Goal: Task Accomplishment & Management: Use online tool/utility

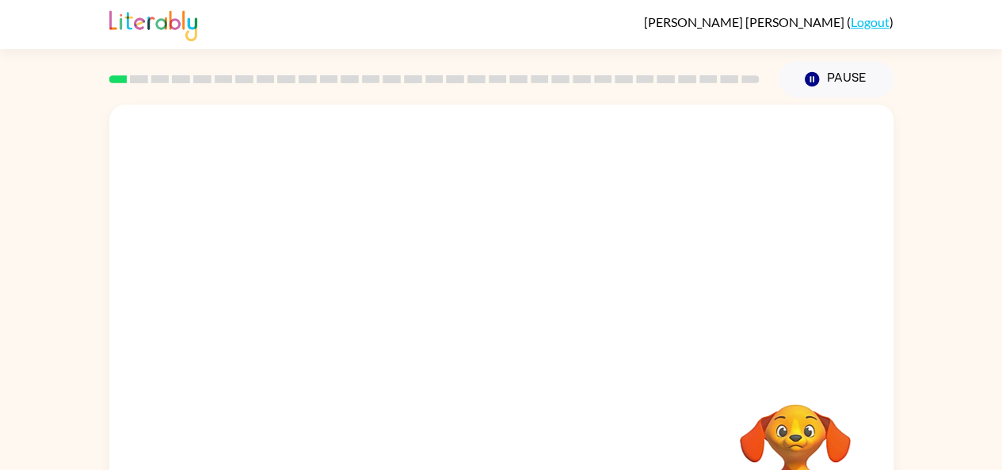
click at [813, 78] on icon "button" at bounding box center [811, 79] width 14 height 14
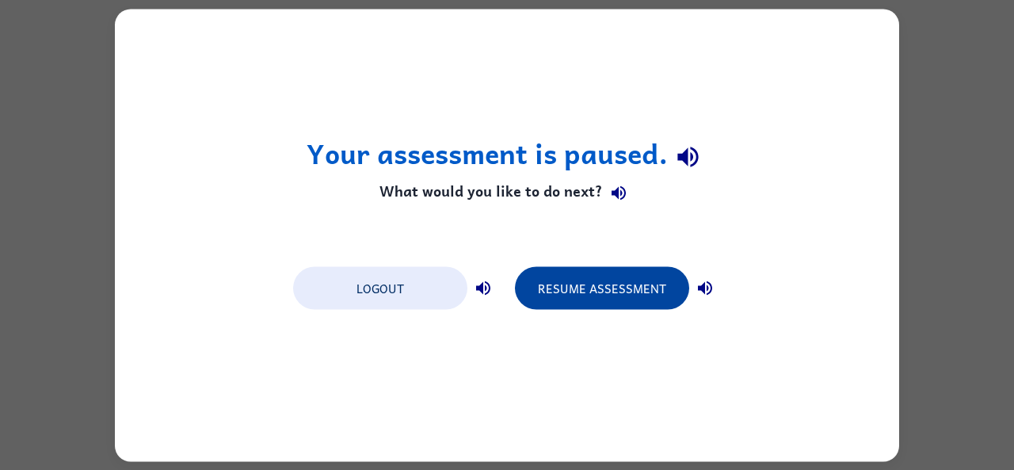
click at [586, 301] on button "Resume Assessment" at bounding box center [602, 287] width 174 height 43
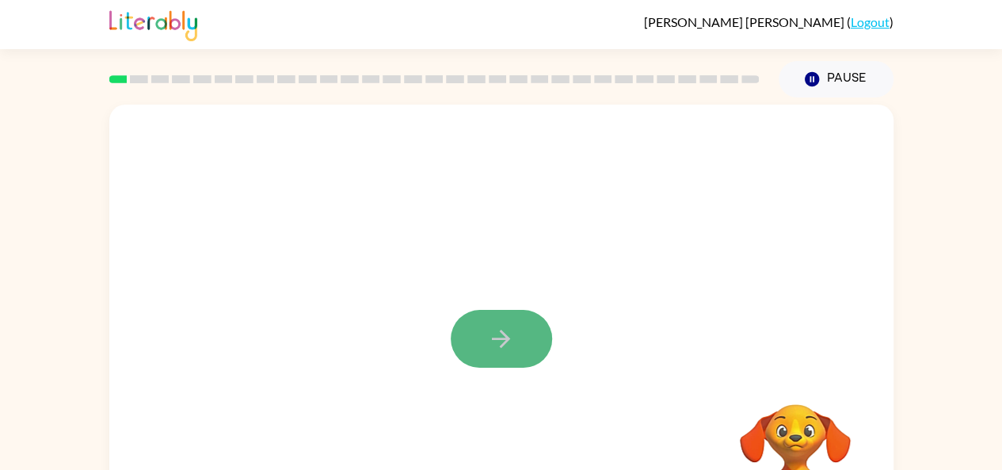
click at [505, 337] on icon "button" at bounding box center [501, 338] width 18 height 18
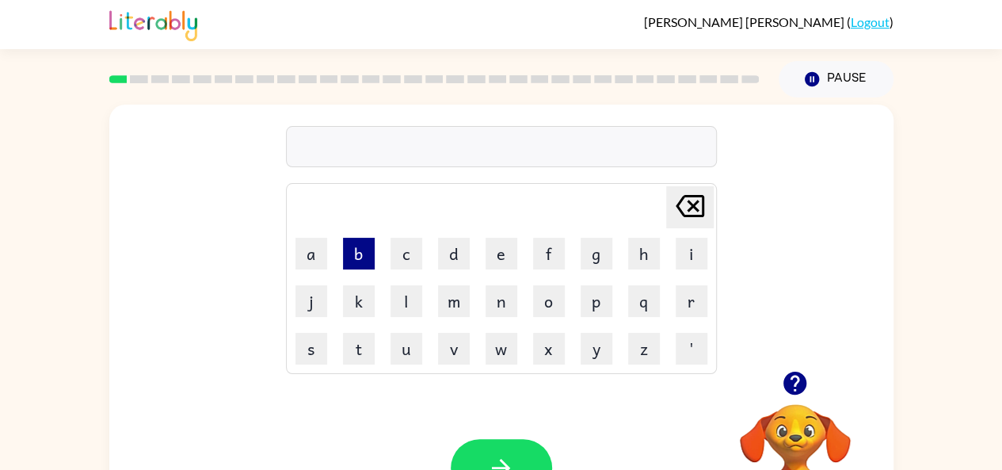
click at [360, 252] on button "b" at bounding box center [359, 254] width 32 height 32
click at [688, 302] on button "r" at bounding box center [692, 301] width 32 height 32
click at [551, 295] on button "o" at bounding box center [549, 301] width 32 height 32
click at [444, 257] on button "d" at bounding box center [454, 254] width 32 height 32
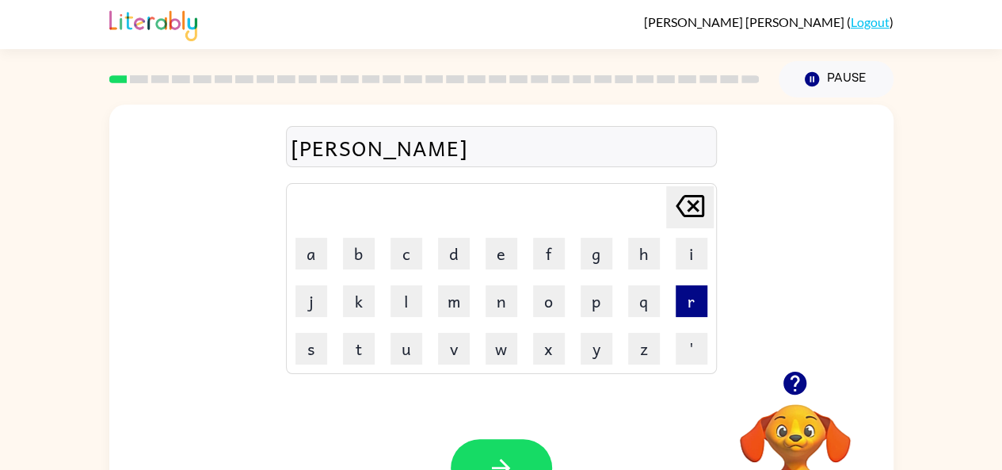
click at [683, 301] on button "r" at bounding box center [692, 301] width 32 height 32
click at [681, 210] on icon "[PERSON_NAME] last character input" at bounding box center [690, 206] width 38 height 38
click at [691, 197] on icon "[PERSON_NAME] last character input" at bounding box center [690, 206] width 38 height 38
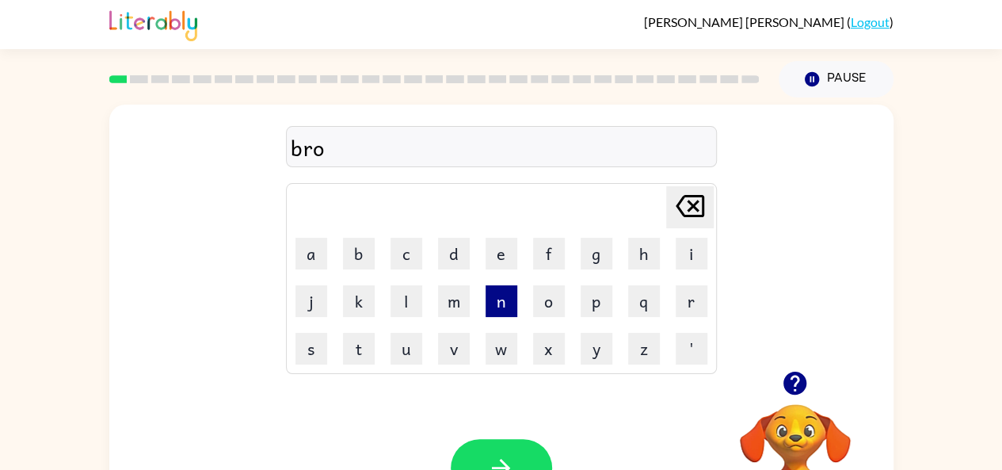
click at [493, 305] on button "n" at bounding box center [502, 301] width 32 height 32
click at [691, 195] on icon at bounding box center [690, 206] width 29 height 22
click at [452, 259] on button "d" at bounding box center [454, 254] width 32 height 32
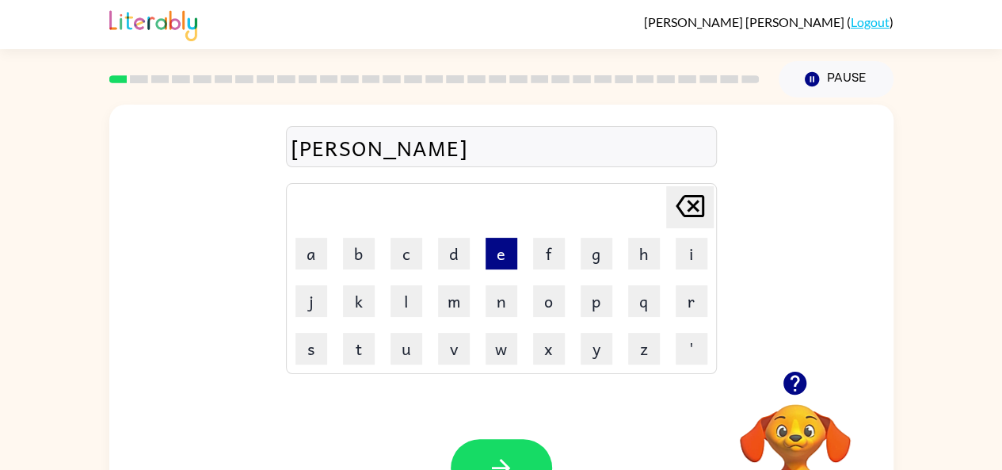
click at [497, 257] on button "e" at bounding box center [502, 254] width 32 height 32
drag, startPoint x: 497, startPoint y: 257, endPoint x: 633, endPoint y: 296, distance: 141.6
click at [633, 296] on tbody "[PERSON_NAME] last character input a b c d e f g h i j k l m n o p q r s t u v …" at bounding box center [501, 278] width 426 height 186
click at [699, 297] on button "r" at bounding box center [692, 301] width 32 height 32
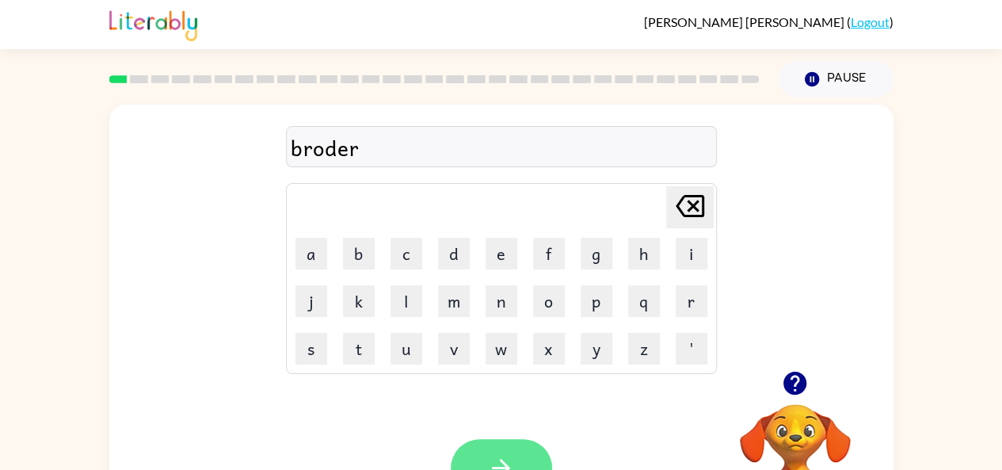
click at [508, 443] on button "button" at bounding box center [501, 468] width 101 height 58
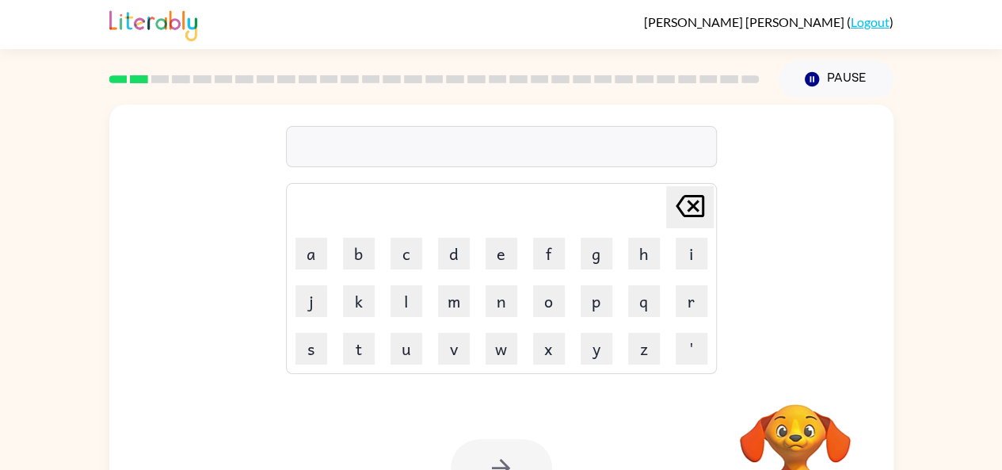
click at [508, 443] on div at bounding box center [501, 468] width 101 height 58
click at [508, 443] on button "button" at bounding box center [501, 468] width 101 height 58
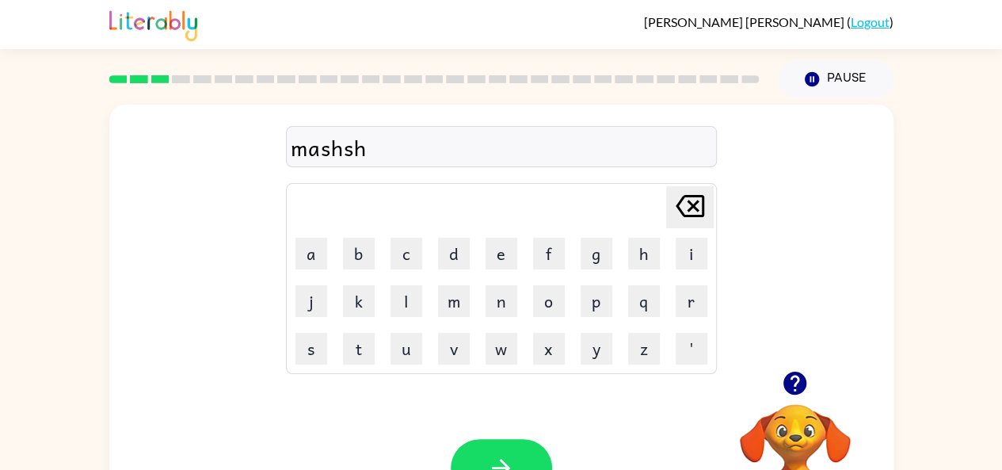
click at [712, 196] on button "[PERSON_NAME] last character input" at bounding box center [690, 207] width 48 height 42
click at [700, 212] on icon "[PERSON_NAME] last character input" at bounding box center [690, 206] width 38 height 38
type button "delete"
click at [512, 454] on icon "button" at bounding box center [501, 468] width 28 height 28
click at [792, 373] on icon "button" at bounding box center [794, 382] width 23 height 23
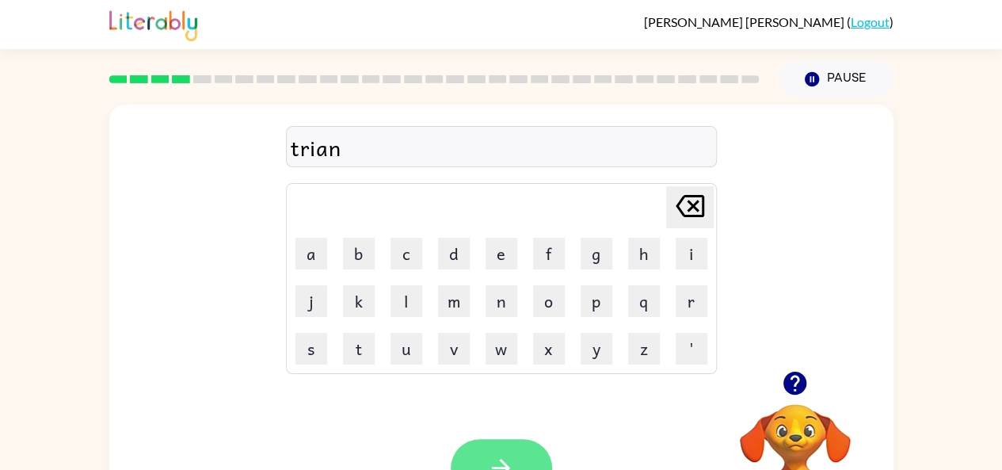
click at [489, 440] on button "button" at bounding box center [501, 468] width 101 height 58
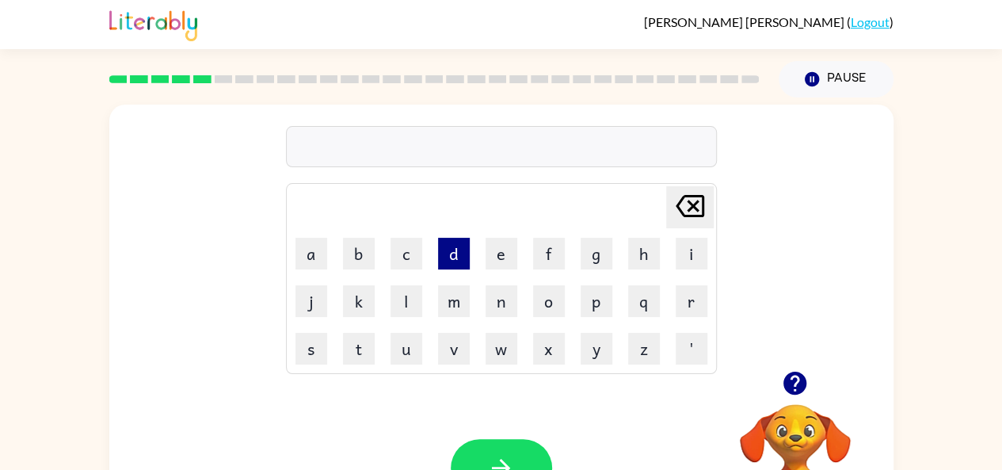
click at [451, 257] on button "d" at bounding box center [454, 254] width 32 height 32
click at [497, 261] on button "e" at bounding box center [502, 254] width 32 height 32
click at [547, 261] on button "f" at bounding box center [549, 254] width 32 height 32
click at [502, 261] on button "e" at bounding box center [502, 254] width 32 height 32
type button "e"
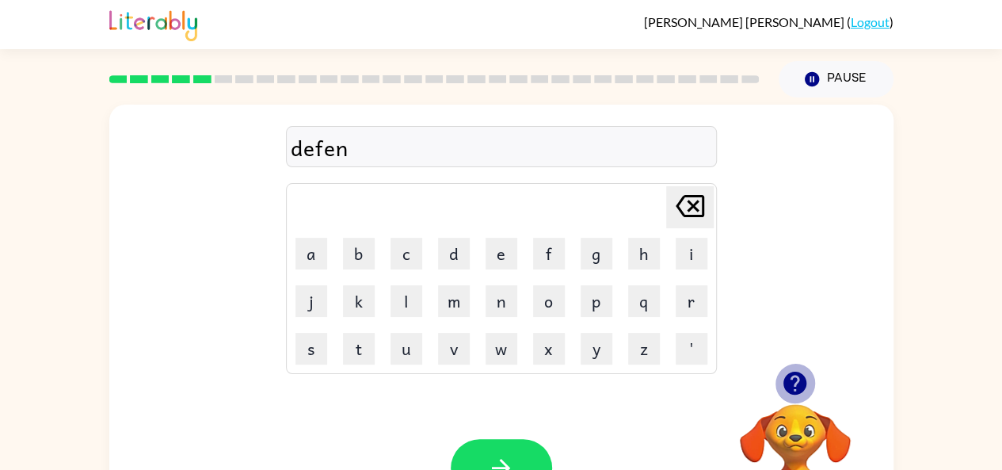
click at [793, 381] on icon "button" at bounding box center [794, 382] width 23 height 23
click at [491, 454] on icon "button" at bounding box center [501, 468] width 28 height 28
click at [784, 399] on button "button" at bounding box center [795, 383] width 40 height 40
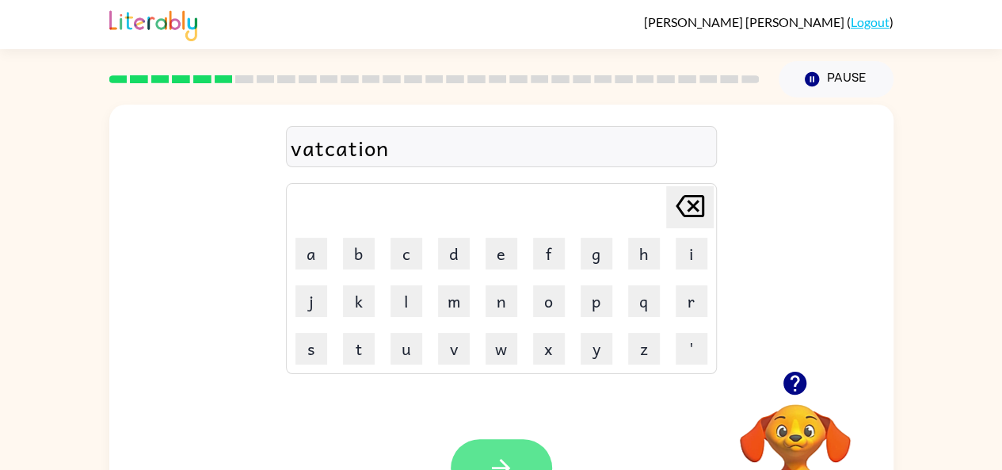
click at [518, 445] on button "button" at bounding box center [501, 468] width 101 height 58
click at [811, 381] on button "button" at bounding box center [795, 383] width 40 height 40
click at [485, 450] on button "button" at bounding box center [501, 468] width 101 height 58
click at [794, 382] on icon "button" at bounding box center [794, 382] width 23 height 23
click at [691, 211] on icon "[PERSON_NAME] last character input" at bounding box center [690, 206] width 38 height 38
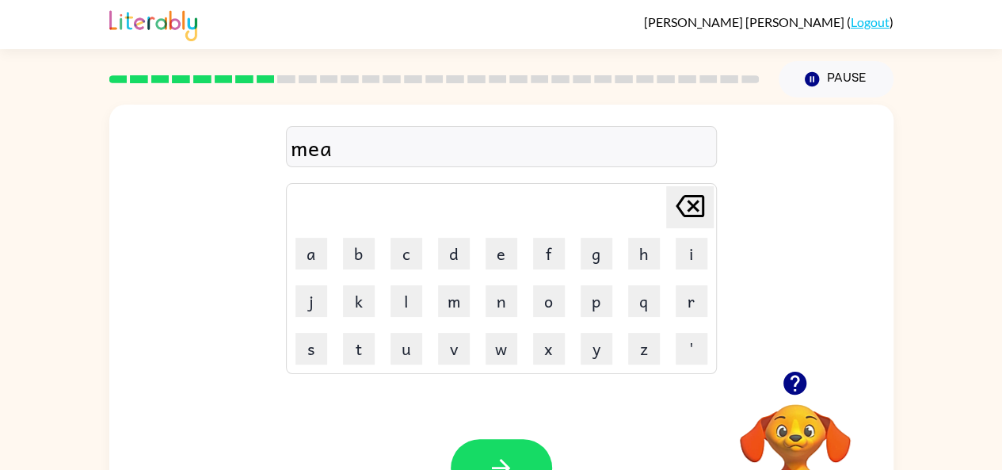
click at [695, 202] on icon at bounding box center [690, 206] width 29 height 22
click at [710, 193] on button "[PERSON_NAME] last character input" at bounding box center [690, 207] width 48 height 42
click at [693, 209] on icon "[PERSON_NAME] last character input" at bounding box center [690, 206] width 38 height 38
click at [794, 392] on icon "button" at bounding box center [794, 382] width 23 height 23
click at [497, 448] on button "button" at bounding box center [501, 468] width 101 height 58
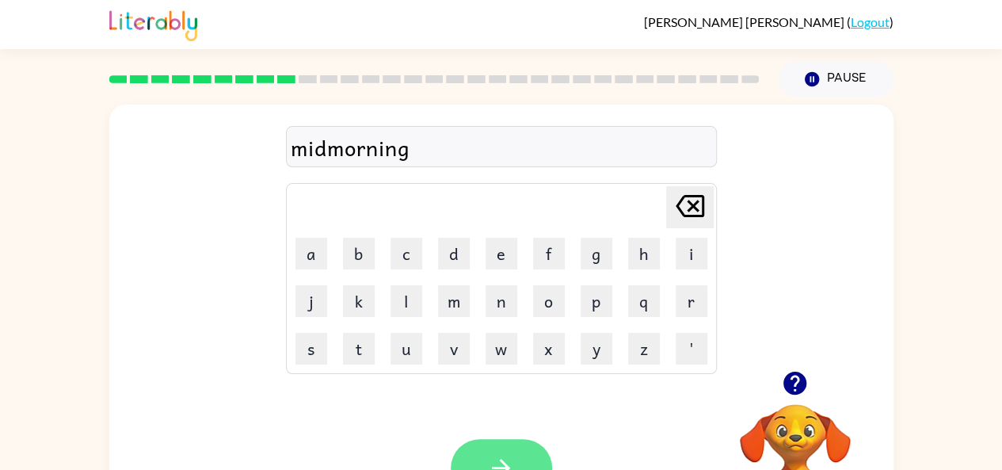
click at [467, 455] on button "button" at bounding box center [501, 468] width 101 height 58
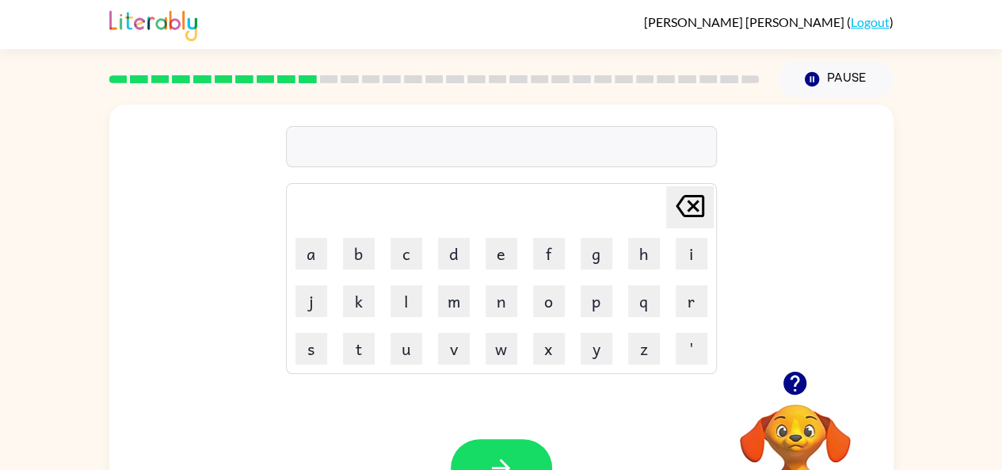
click at [802, 390] on icon "button" at bounding box center [794, 382] width 23 height 23
click at [521, 455] on button "button" at bounding box center [501, 468] width 101 height 58
click at [520, 452] on button "button" at bounding box center [501, 468] width 101 height 58
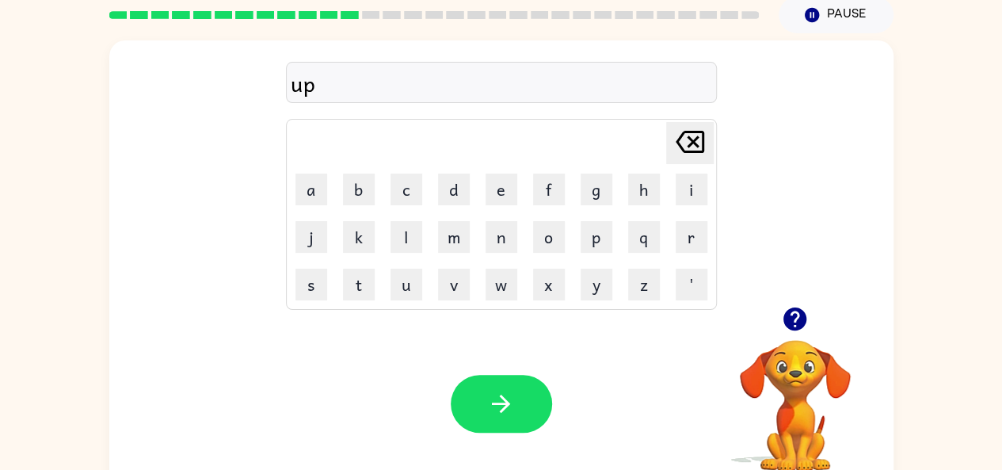
scroll to position [65, 0]
click at [790, 329] on icon "button" at bounding box center [795, 318] width 28 height 28
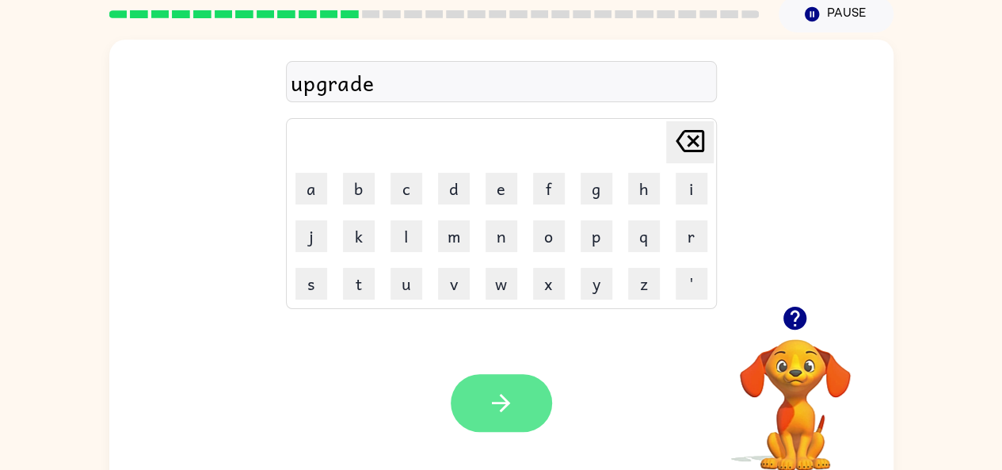
click at [484, 414] on button "button" at bounding box center [501, 403] width 101 height 58
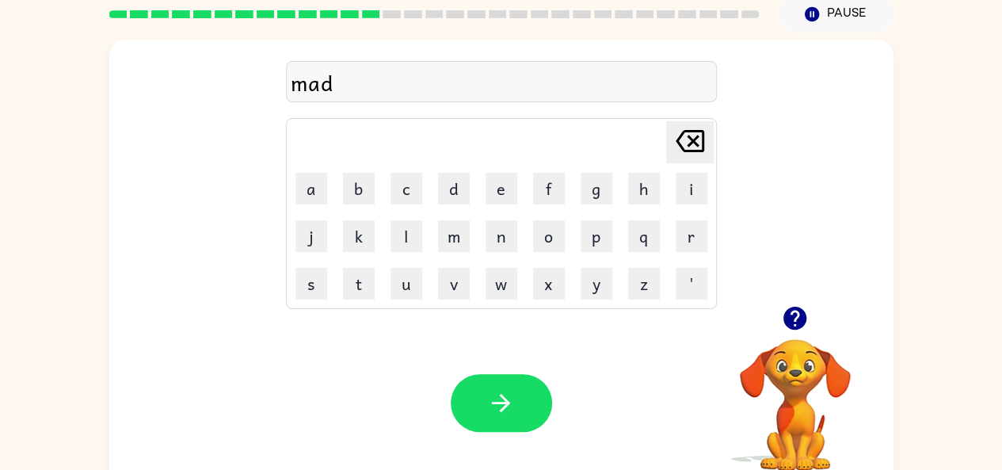
click at [802, 325] on icon "button" at bounding box center [794, 318] width 23 height 23
click at [790, 328] on icon "button" at bounding box center [794, 318] width 23 height 23
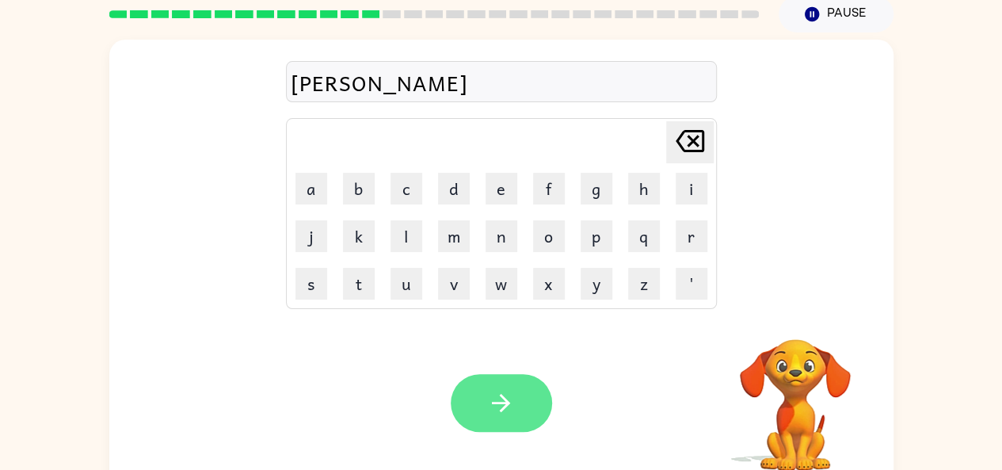
click at [494, 410] on icon "button" at bounding box center [501, 403] width 28 height 28
click at [494, 409] on icon "button" at bounding box center [501, 403] width 28 height 28
click at [489, 423] on button "button" at bounding box center [501, 403] width 101 height 58
click at [493, 421] on button "button" at bounding box center [501, 403] width 101 height 58
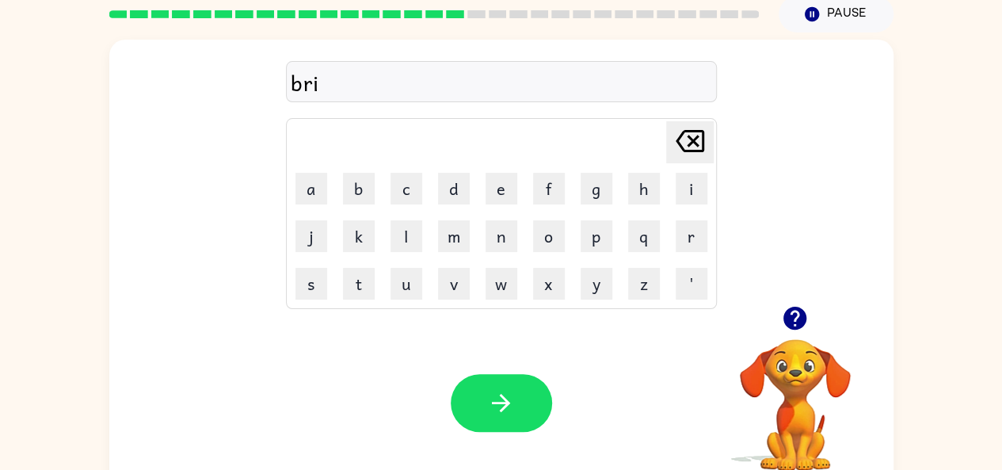
click at [792, 317] on icon "button" at bounding box center [794, 318] width 23 height 23
click at [789, 326] on icon "button" at bounding box center [794, 318] width 23 height 23
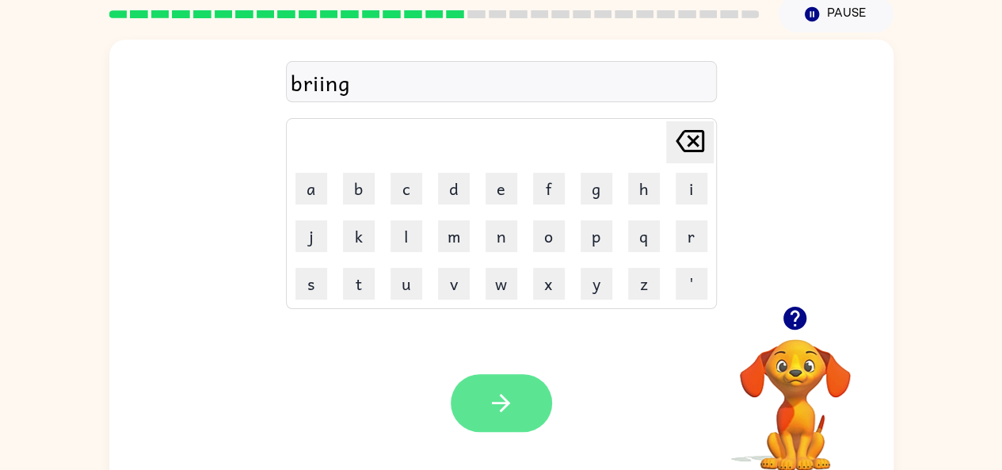
click at [535, 411] on button "button" at bounding box center [501, 403] width 101 height 58
click at [493, 406] on icon "button" at bounding box center [501, 403] width 28 height 28
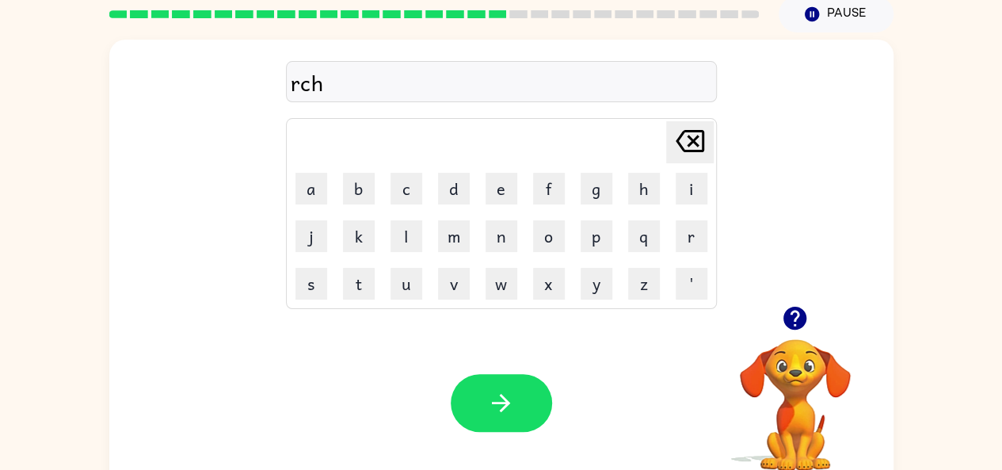
click at [802, 317] on icon "button" at bounding box center [794, 318] width 23 height 23
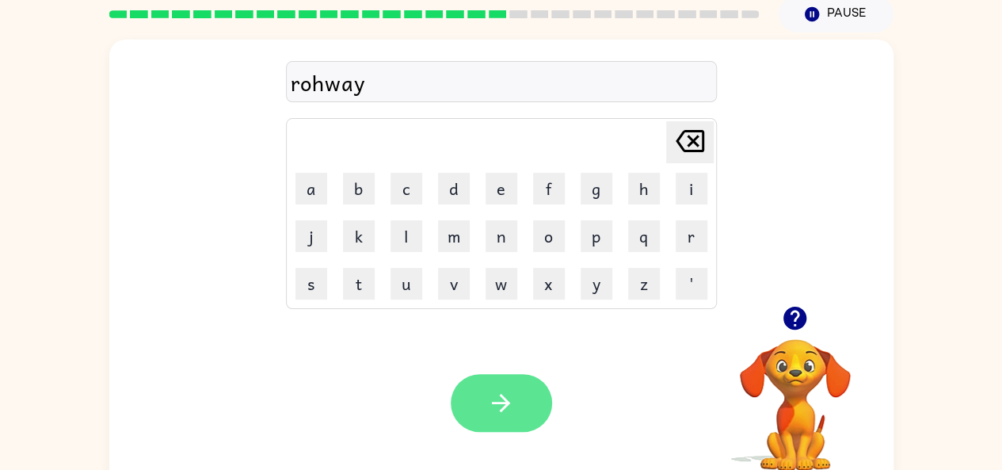
click at [540, 409] on button "button" at bounding box center [501, 403] width 101 height 58
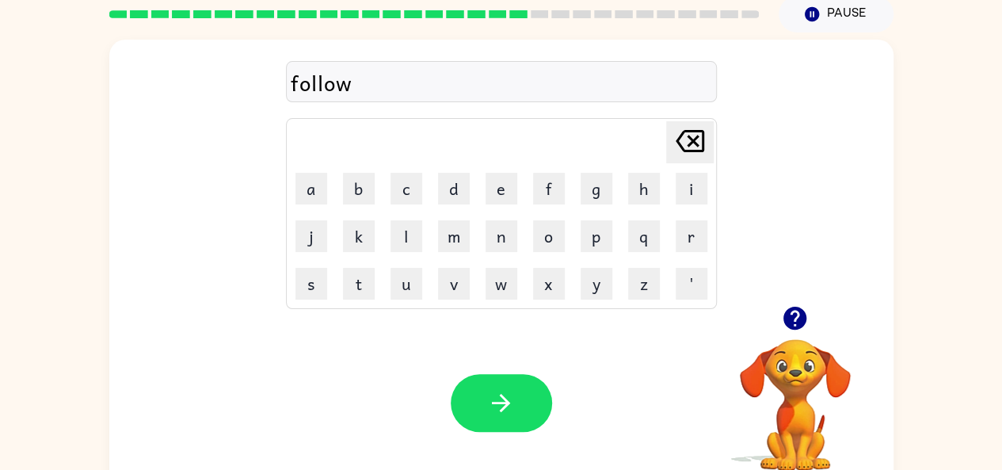
click at [789, 333] on button "button" at bounding box center [795, 318] width 40 height 40
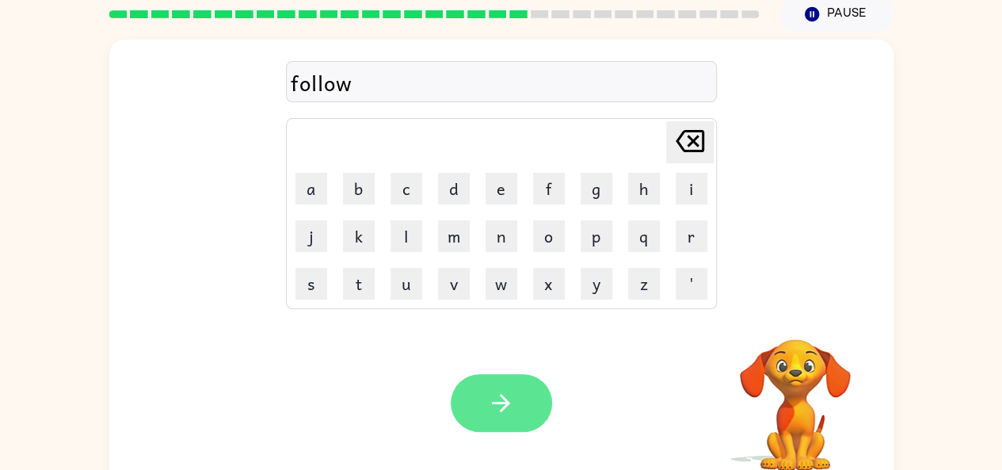
click at [501, 404] on icon "button" at bounding box center [501, 403] width 28 height 28
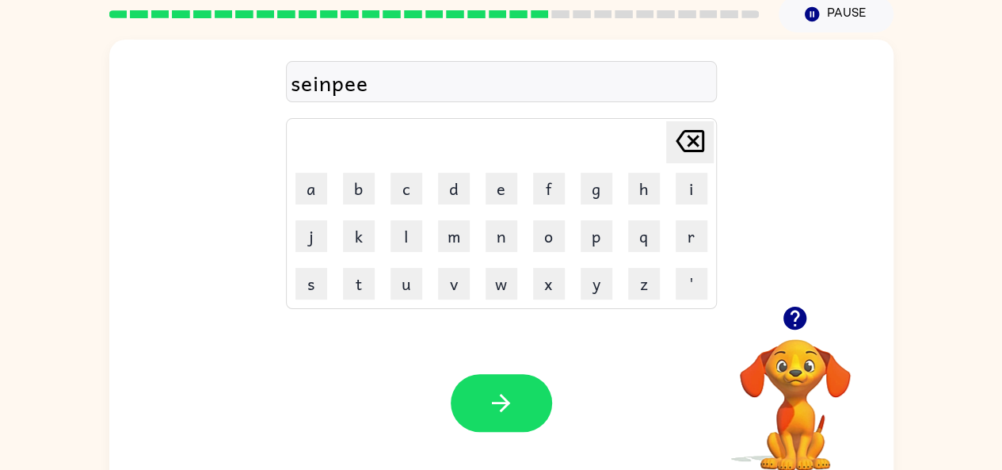
click at [475, 449] on div "Your browser must support playing .mp4 files to use Literably. Please try using…" at bounding box center [501, 403] width 784 height 178
click at [570, 455] on div "Your browser must support playing .mp4 files to use Literably. Please try using…" at bounding box center [501, 403] width 784 height 178
click at [572, 452] on div "Your browser must support playing .mp4 files to use Literably. Please try using…" at bounding box center [501, 403] width 784 height 178
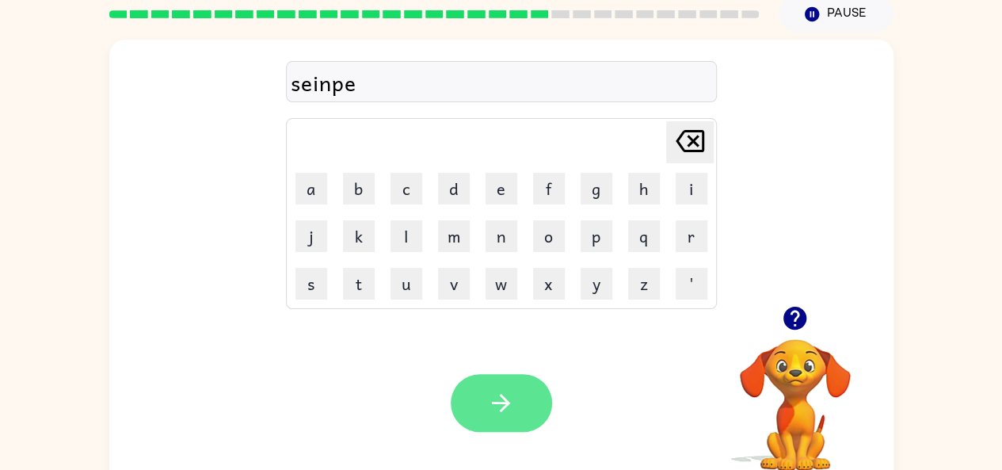
click at [532, 421] on button "button" at bounding box center [501, 403] width 101 height 58
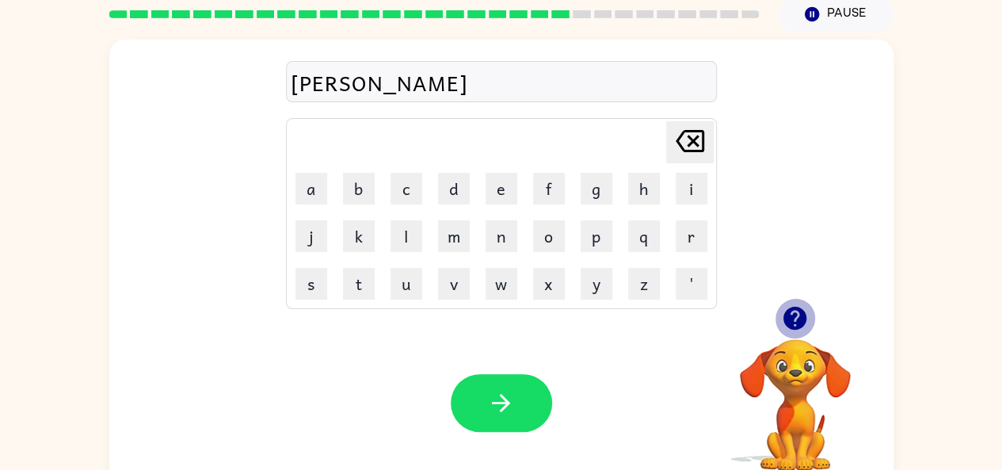
click at [794, 325] on icon "button" at bounding box center [795, 318] width 28 height 28
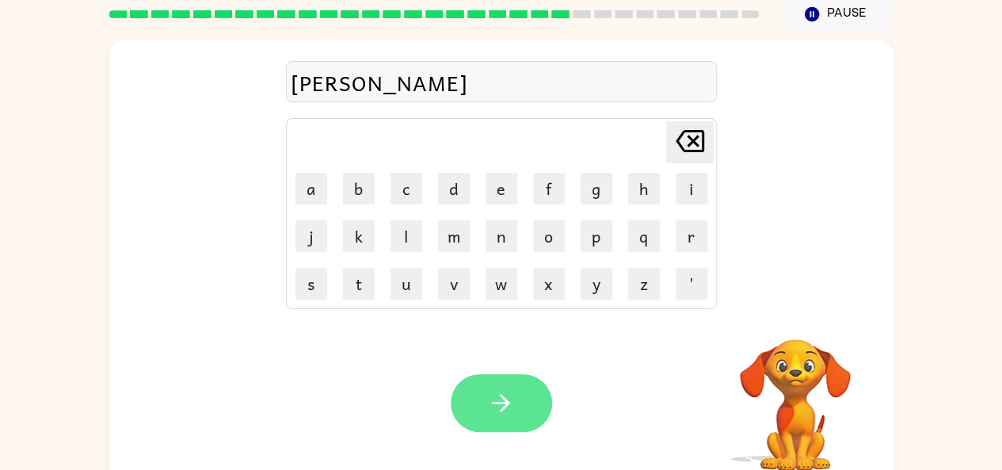
click at [527, 411] on button "button" at bounding box center [501, 403] width 101 height 58
click at [494, 406] on icon "button" at bounding box center [501, 403] width 28 height 28
click at [485, 425] on button "button" at bounding box center [501, 403] width 101 height 58
click at [529, 409] on button "button" at bounding box center [501, 403] width 101 height 58
click at [489, 417] on button "button" at bounding box center [501, 403] width 101 height 58
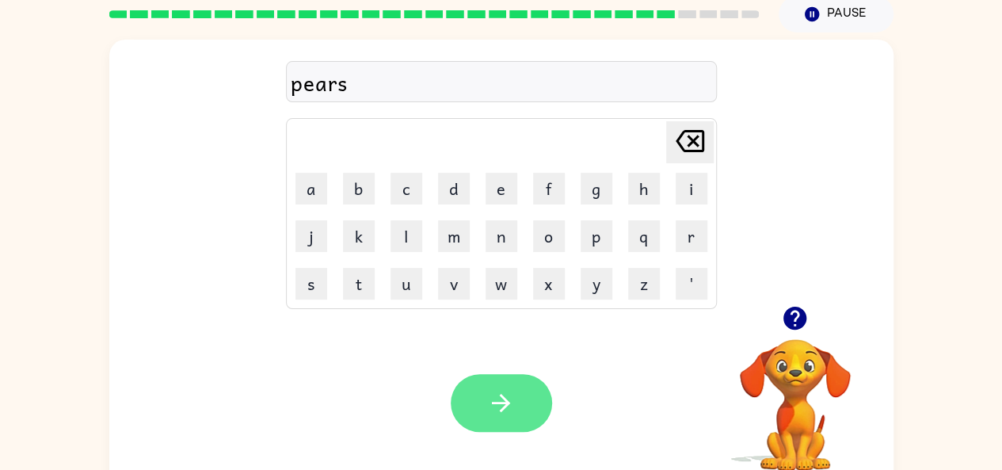
click at [497, 401] on icon "button" at bounding box center [501, 403] width 18 height 18
click at [496, 406] on icon "button" at bounding box center [501, 403] width 28 height 28
click at [538, 418] on button "button" at bounding box center [501, 403] width 101 height 58
click at [507, 407] on icon "button" at bounding box center [501, 403] width 28 height 28
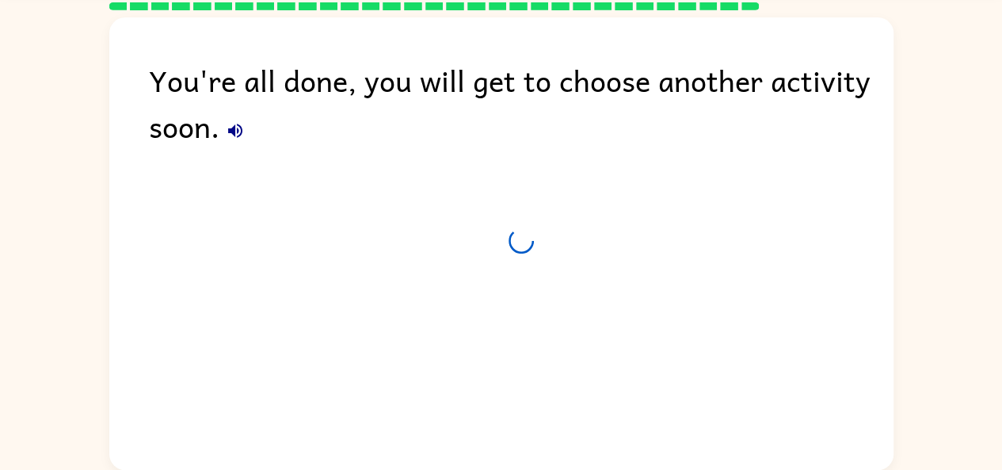
scroll to position [51, 0]
